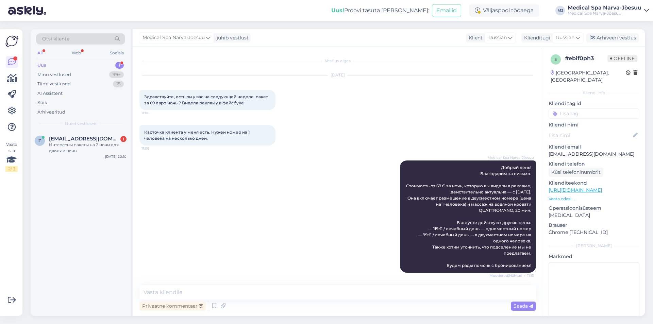
scroll to position [573, 0]
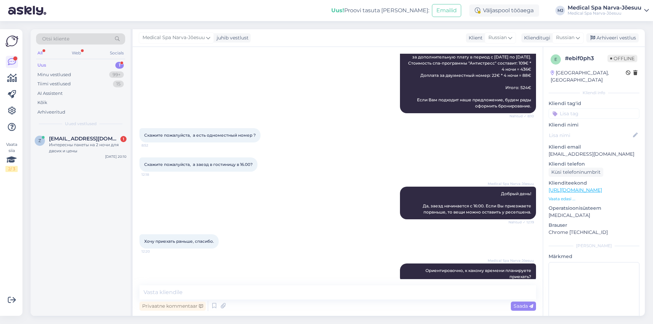
click at [66, 66] on div "Uus 1" at bounding box center [80, 66] width 89 height 10
click at [80, 141] on span "[EMAIL_ADDRESS][DOMAIN_NAME]" at bounding box center [84, 139] width 71 height 6
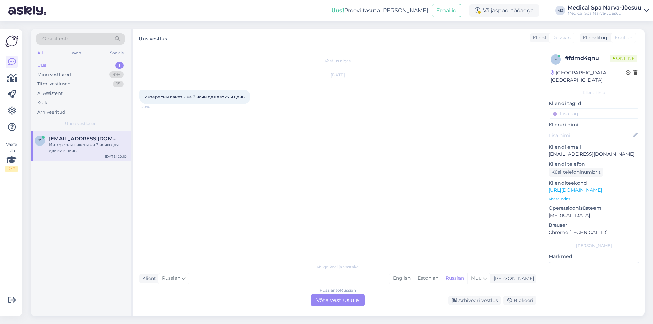
click at [267, 282] on div "Klient Russian Mina English Estonian Russian Muu" at bounding box center [338, 278] width 397 height 9
click at [230, 276] on div "Klient Russian Mina English Estonian Russian Muu" at bounding box center [338, 278] width 397 height 9
click at [320, 301] on div "Russian to Russian Võta vestlus üle" at bounding box center [338, 300] width 54 height 12
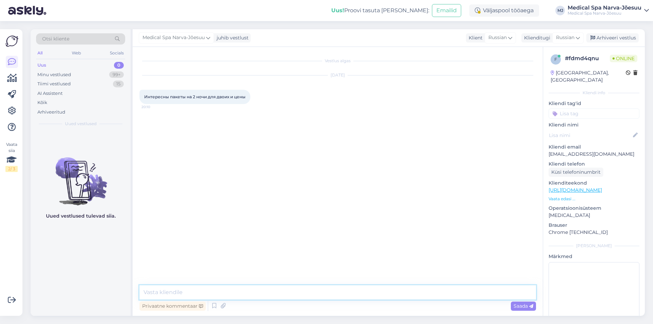
click at [238, 292] on textarea at bounding box center [338, 293] width 397 height 14
paste textarea "Loremipsumdo! Sitametcon Adi el seddoe! Tempo incididunt Utl: 7. Etdo-magna "Al…"
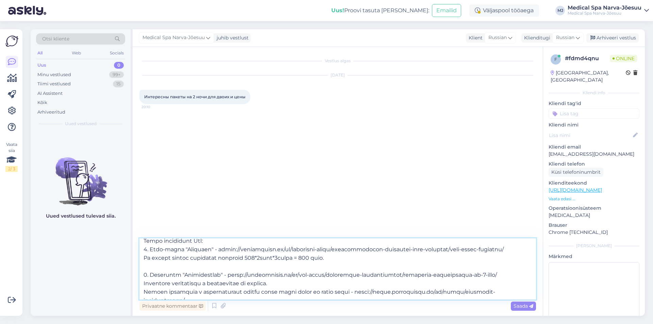
scroll to position [80, 0]
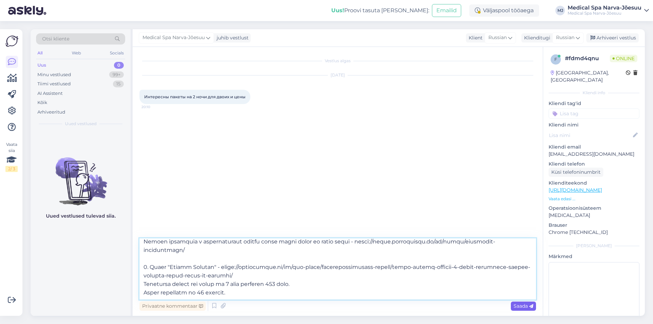
type textarea "Loremipsumdo! Sitametcon Adi el seddoe! Tempo incididunt Utl: 7. Etdo-magna "Al…"
click at [515, 306] on span "Saada" at bounding box center [524, 306] width 20 height 6
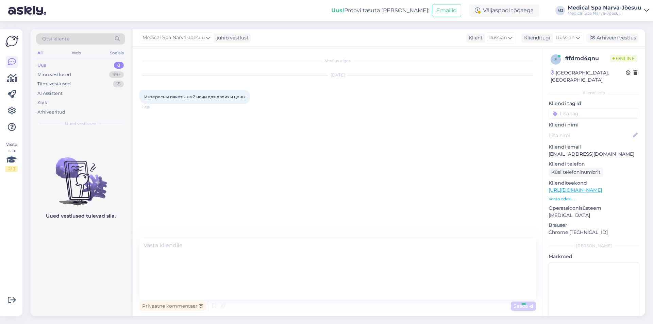
scroll to position [0, 0]
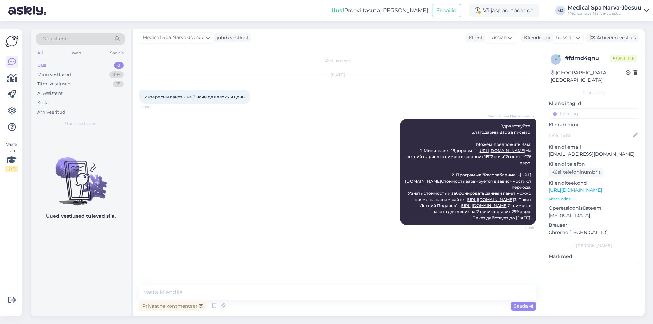
click at [321, 195] on div "Medical Spa Narva-Jõesuu Здравствуйте! Благодарим Вас за письмо! Можем предложи…" at bounding box center [338, 172] width 397 height 121
click at [76, 65] on div "Uus 0" at bounding box center [80, 66] width 89 height 10
